Goal: Task Accomplishment & Management: Manage account settings

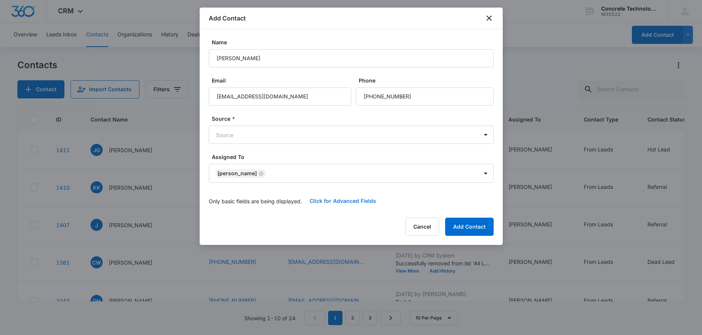
click at [358, 197] on button "Click for Advanced Fields" at bounding box center [343, 201] width 82 height 18
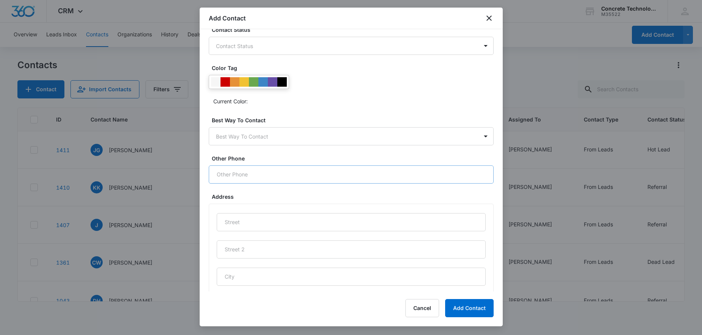
scroll to position [326, 0]
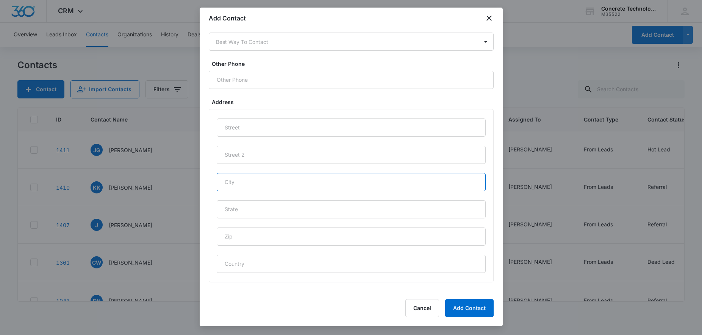
click at [260, 187] on input "text" at bounding box center [351, 182] width 269 height 18
type input "[GEOGRAPHIC_DATA]"
type input "GA"
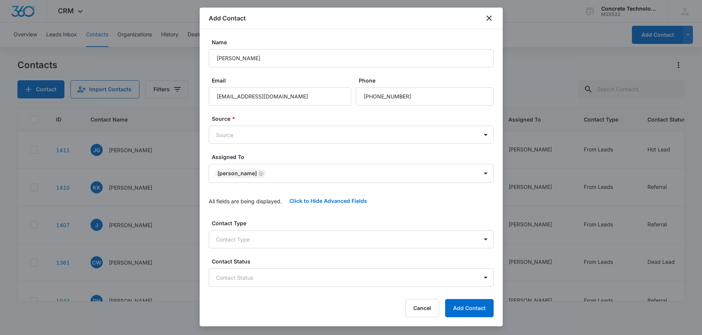
scroll to position [0, 0]
type input "30344"
click at [466, 314] on button "Add Contact" at bounding box center [469, 308] width 48 height 18
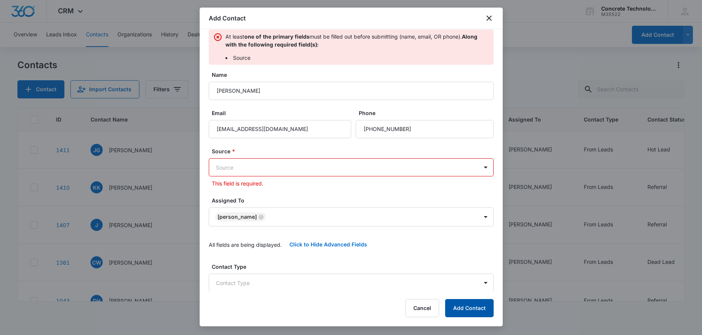
scroll to position [9, 0]
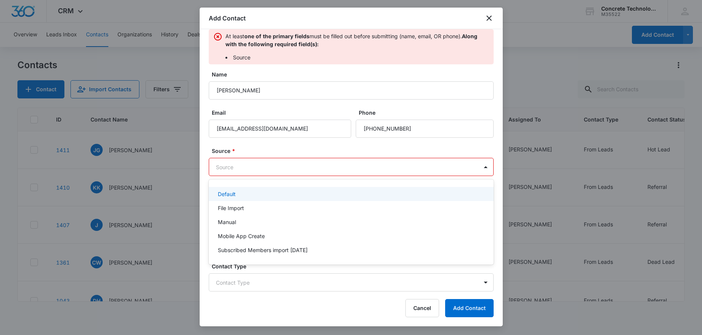
click at [306, 167] on body "CRM Apps Reputation Websites Forms CRM Email Social Content Ads Intelligence Fi…" at bounding box center [351, 167] width 702 height 335
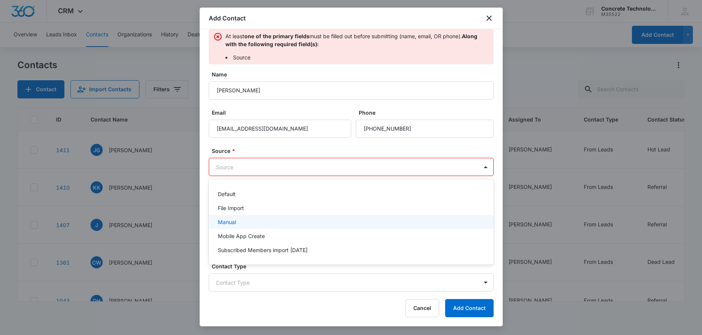
click at [242, 221] on div "Manual" at bounding box center [350, 222] width 265 height 8
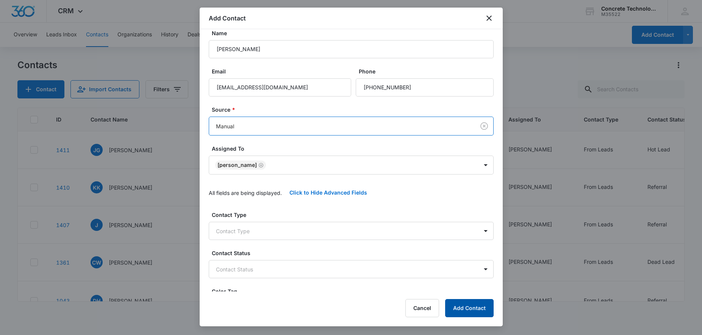
click at [480, 308] on button "Add Contact" at bounding box center [469, 308] width 48 height 18
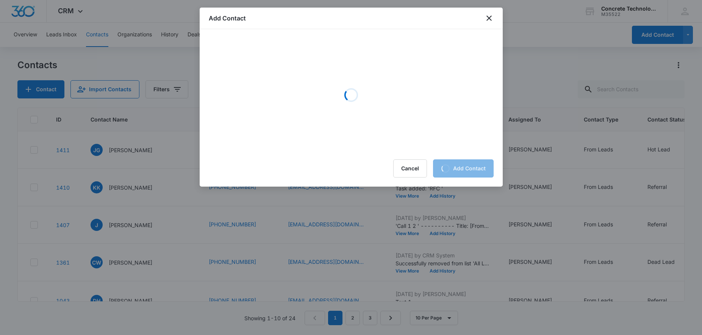
scroll to position [0, 0]
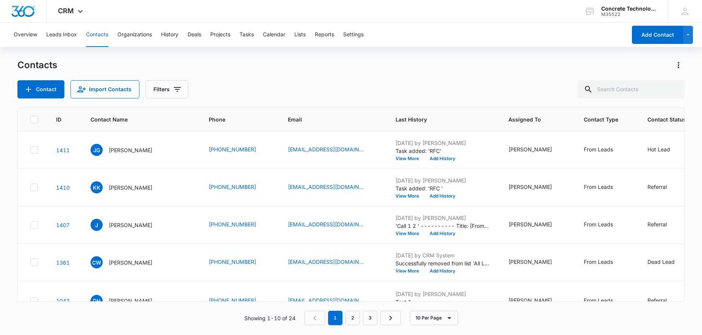
click at [95, 34] on button "Contacts" at bounding box center [97, 35] width 22 height 24
click at [97, 34] on button "Contacts" at bounding box center [97, 35] width 22 height 24
click at [175, 36] on button "History" at bounding box center [169, 35] width 17 height 24
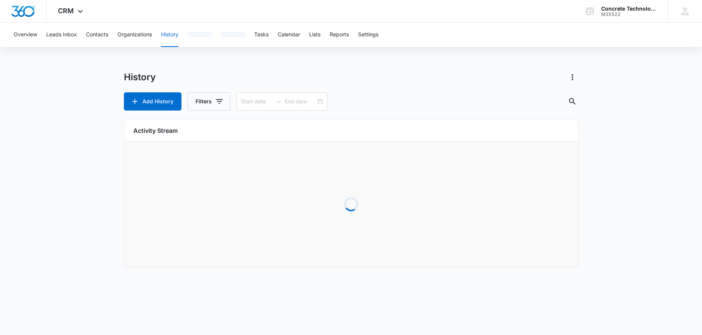
type input "[DATE]"
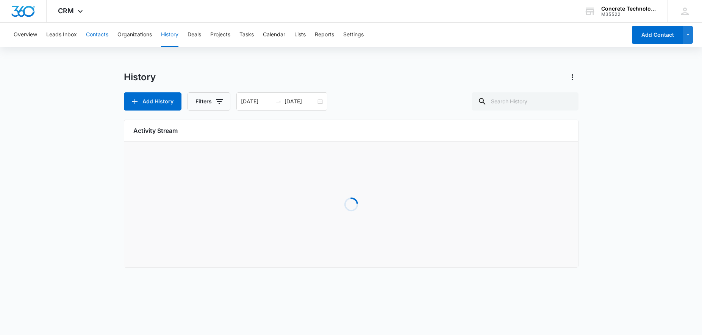
click at [100, 33] on button "Contacts" at bounding box center [97, 35] width 22 height 24
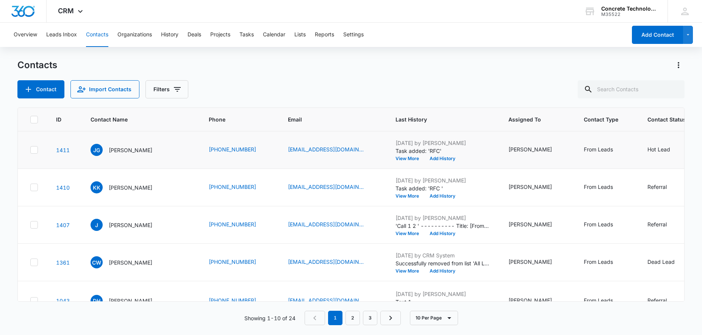
click at [106, 132] on td "[PERSON_NAME] [PERSON_NAME]" at bounding box center [140, 149] width 118 height 37
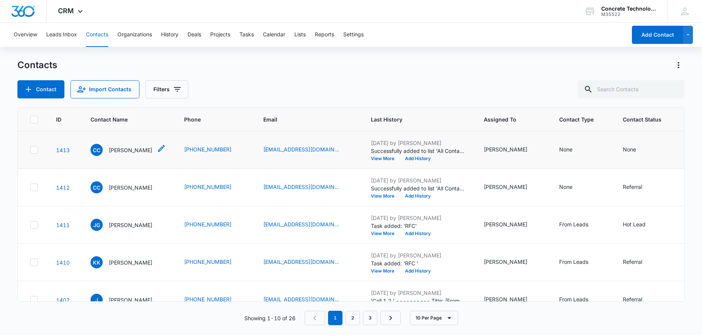
click at [158, 150] on icon "Contact Name - Cecile Chandler - Select to Edit Field" at bounding box center [161, 148] width 7 height 7
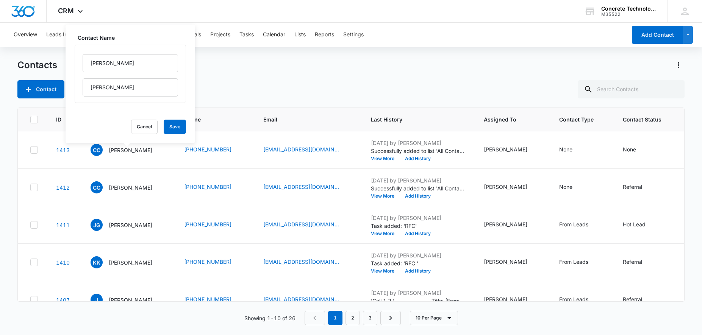
click at [276, 88] on div "Contact Import Contacts Filters" at bounding box center [350, 89] width 666 height 18
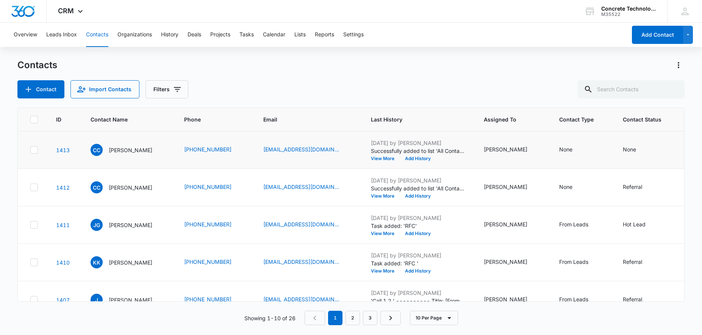
click at [645, 153] on div "None" at bounding box center [647, 149] width 50 height 9
click at [36, 153] on icon at bounding box center [34, 150] width 7 height 7
click at [30, 150] on input "checkbox" at bounding box center [30, 150] width 0 height 0
checkbox input "true"
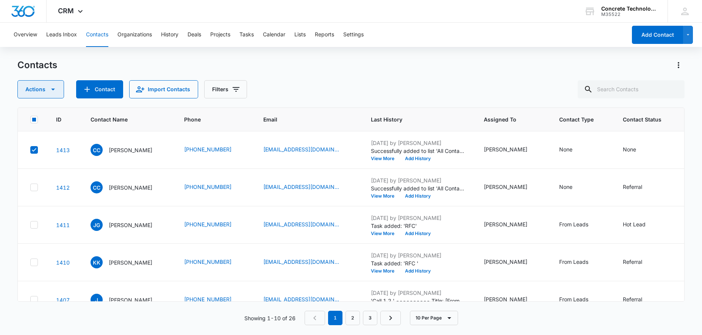
click at [53, 92] on icon "button" at bounding box center [52, 89] width 9 height 9
click at [42, 158] on div "Delete" at bounding box center [44, 158] width 34 height 5
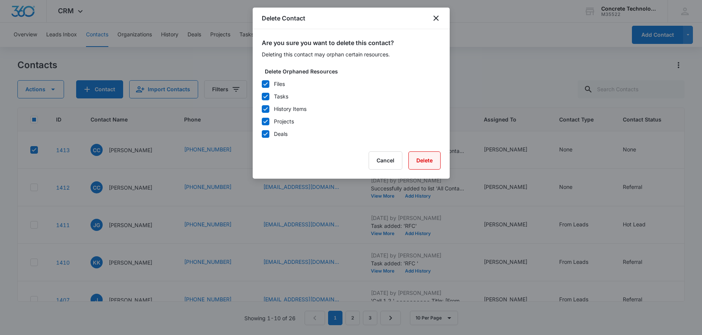
click at [435, 162] on button "Delete" at bounding box center [424, 160] width 32 height 18
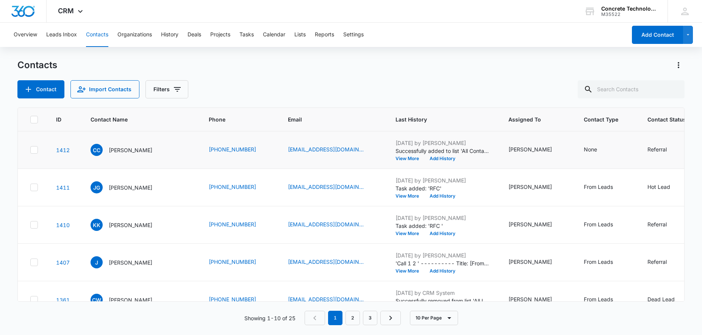
click at [33, 150] on icon at bounding box center [34, 150] width 7 height 7
click at [30, 150] on input "checkbox" at bounding box center [30, 150] width 0 height 0
checkbox input "true"
